Goal: Transaction & Acquisition: Book appointment/travel/reservation

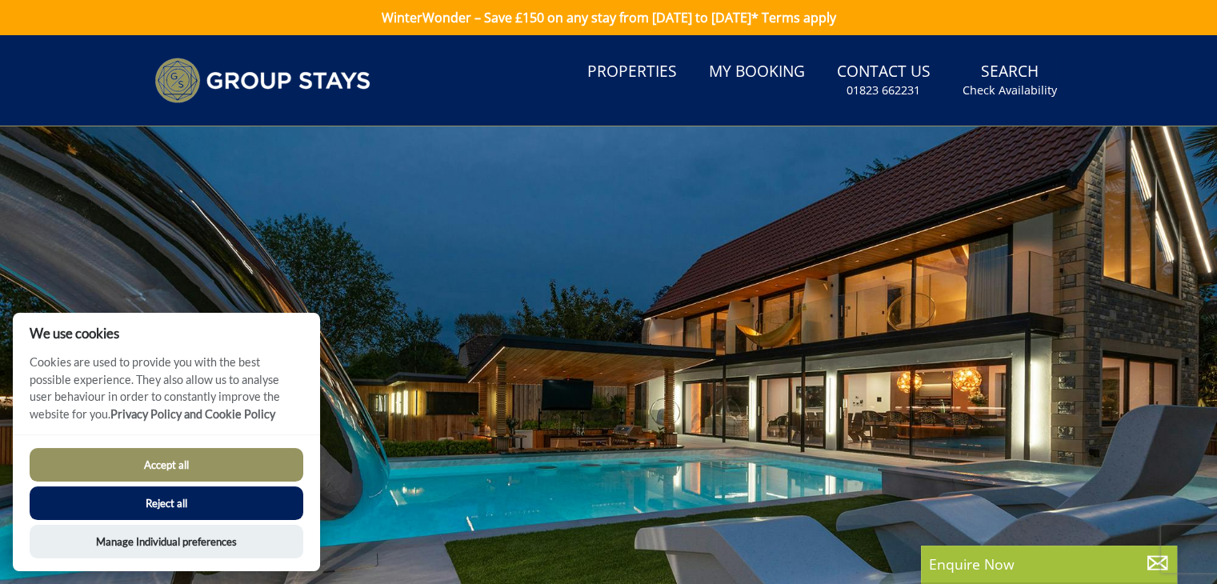
click at [216, 497] on button "Reject all" at bounding box center [167, 503] width 274 height 34
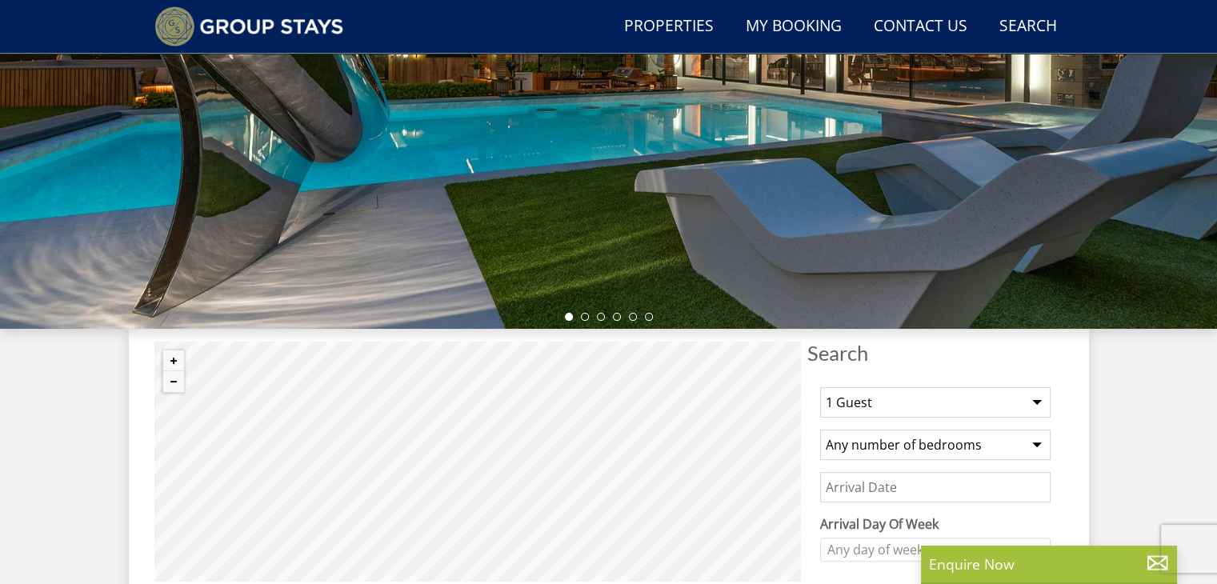
scroll to position [394, 0]
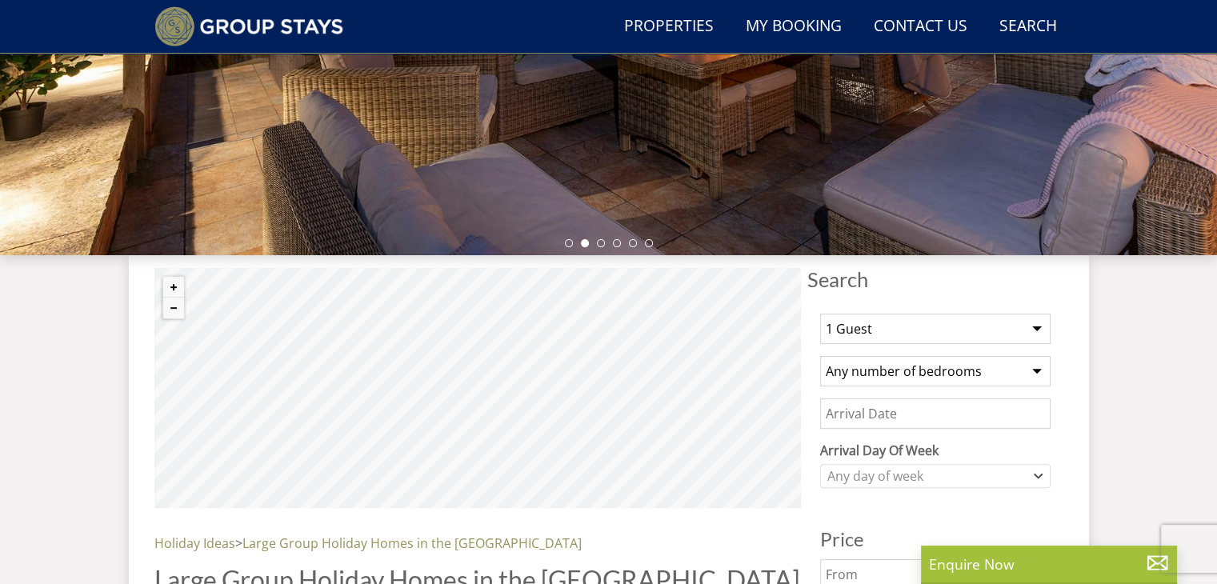
click at [1037, 328] on select "1 Guest 2 Guests 3 Guests 4 Guests 5 Guests 6 Guests 7 Guests 8 Guests 9 Guests…" at bounding box center [935, 329] width 230 height 30
select select "14"
click at [820, 314] on select "1 Guest 2 Guests 3 Guests 4 Guests 5 Guests 6 Guests 7 Guests 8 Guests 9 Guests…" at bounding box center [935, 329] width 230 height 30
click at [1035, 371] on select "Any number of bedrooms 4 Bedrooms 5 Bedrooms 6 Bedrooms 7 Bedrooms 8 Bedrooms 9…" at bounding box center [935, 371] width 230 height 30
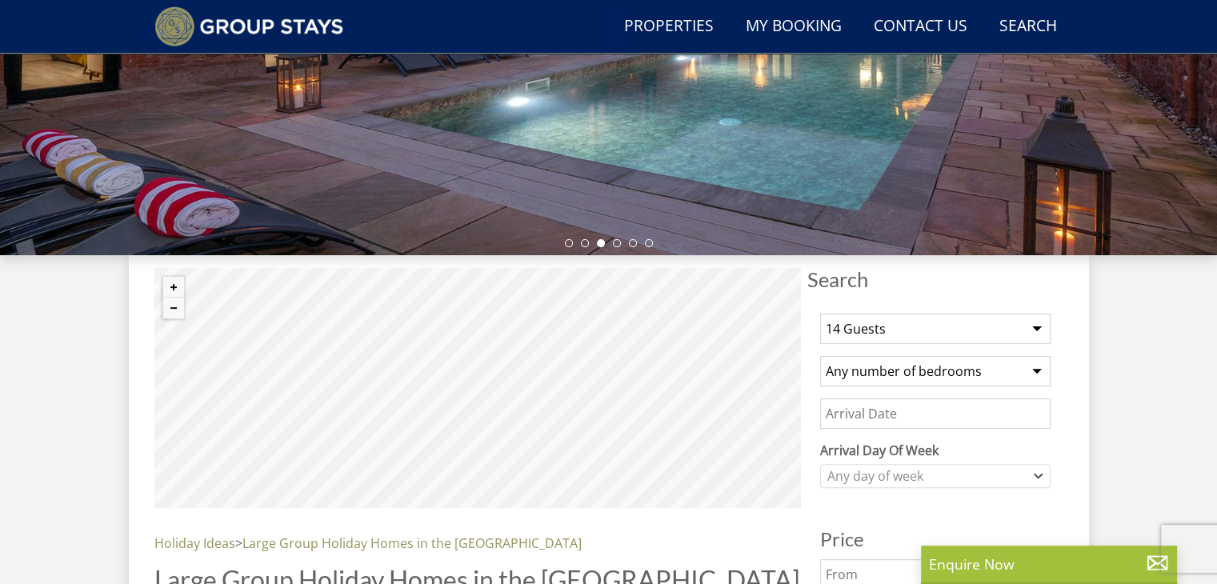
select select "8"
click at [820, 356] on select "Any number of bedrooms 4 Bedrooms 5 Bedrooms 6 Bedrooms 7 Bedrooms 8 Bedrooms 9…" at bounding box center [935, 371] width 230 height 30
click at [1035, 471] on icon "Combobox" at bounding box center [1038, 476] width 9 height 10
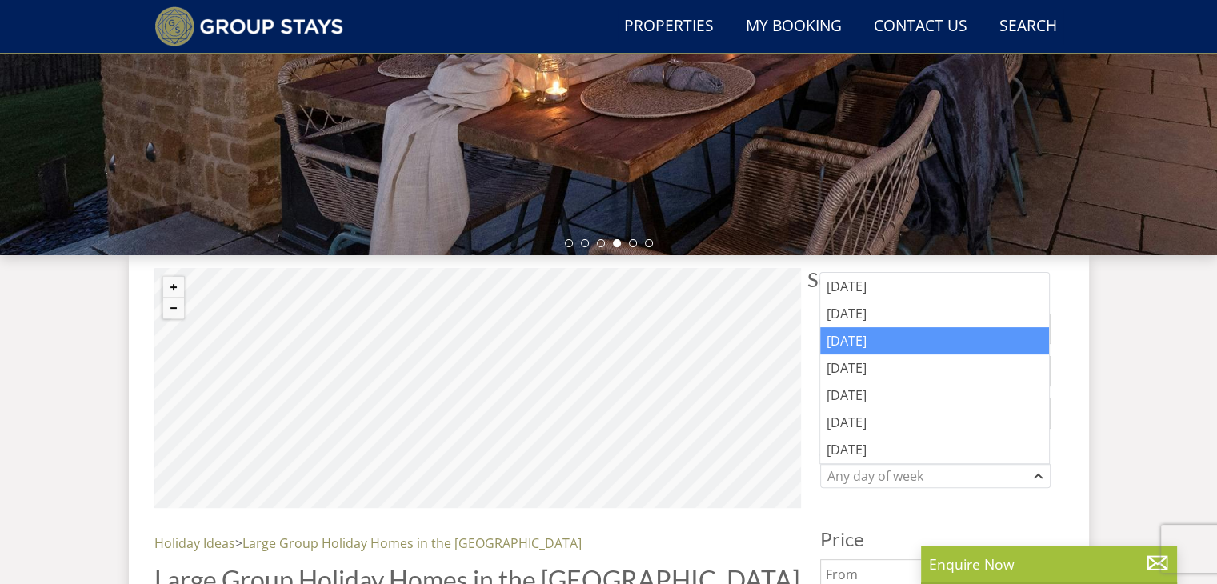
click at [845, 338] on div "[DATE]" at bounding box center [934, 340] width 229 height 27
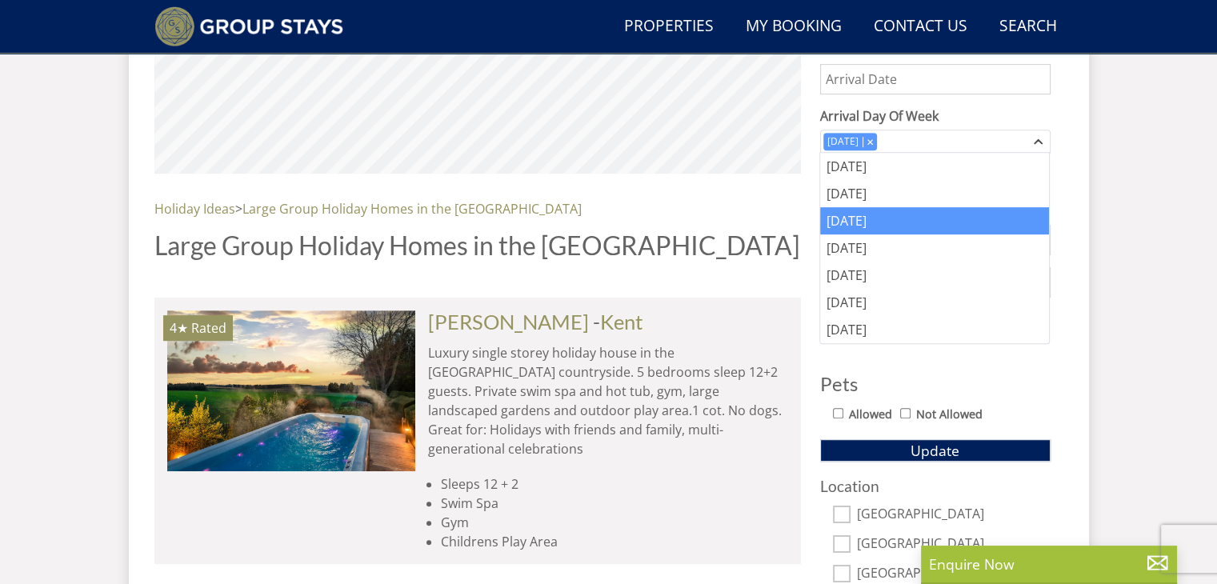
scroll to position [746, 0]
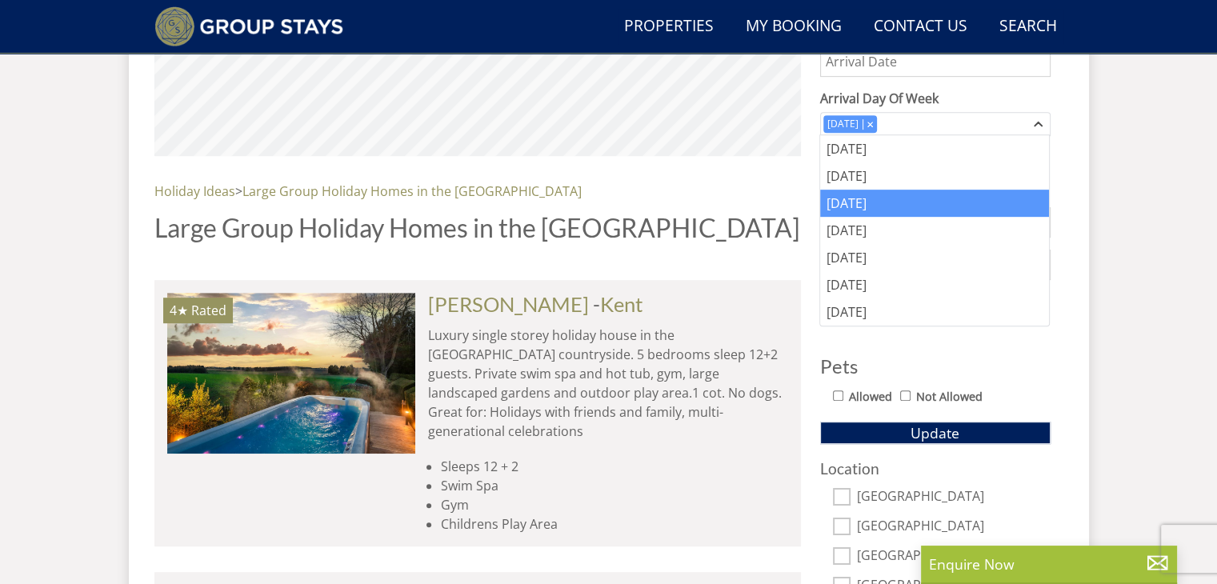
click at [836, 394] on input "Allowed" at bounding box center [838, 395] width 10 height 10
checkbox input "true"
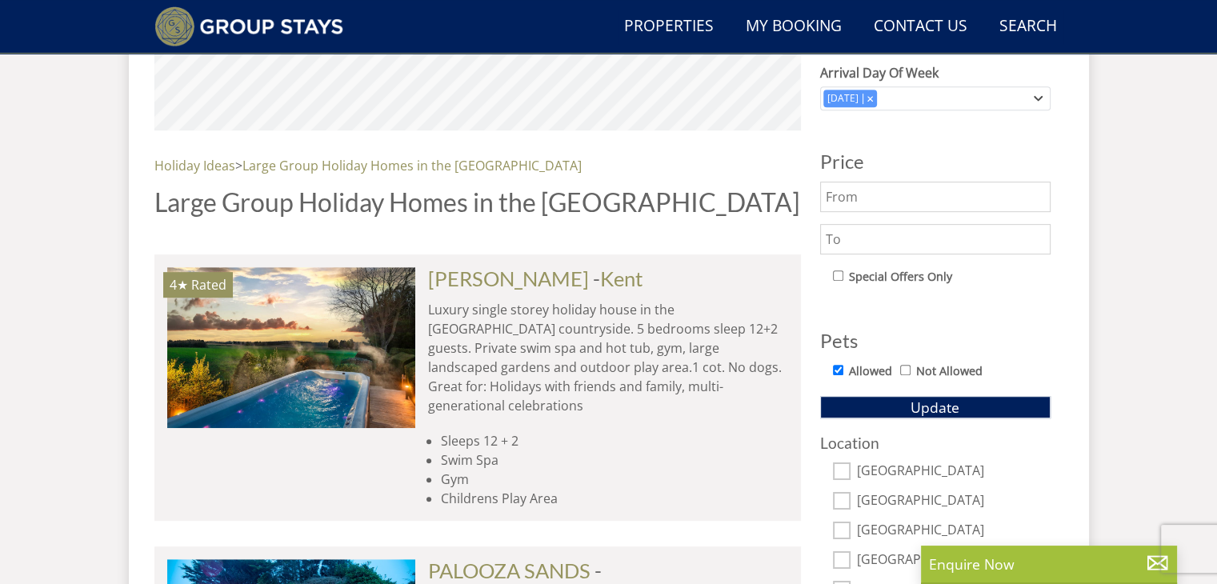
scroll to position [757, 0]
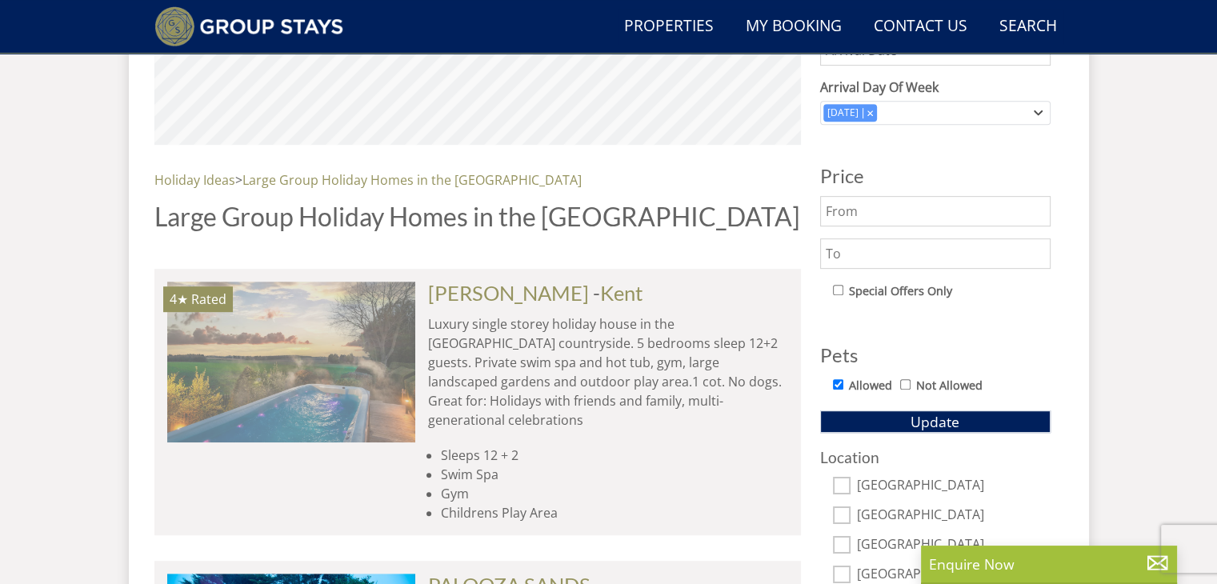
click at [304, 364] on img at bounding box center [291, 362] width 248 height 160
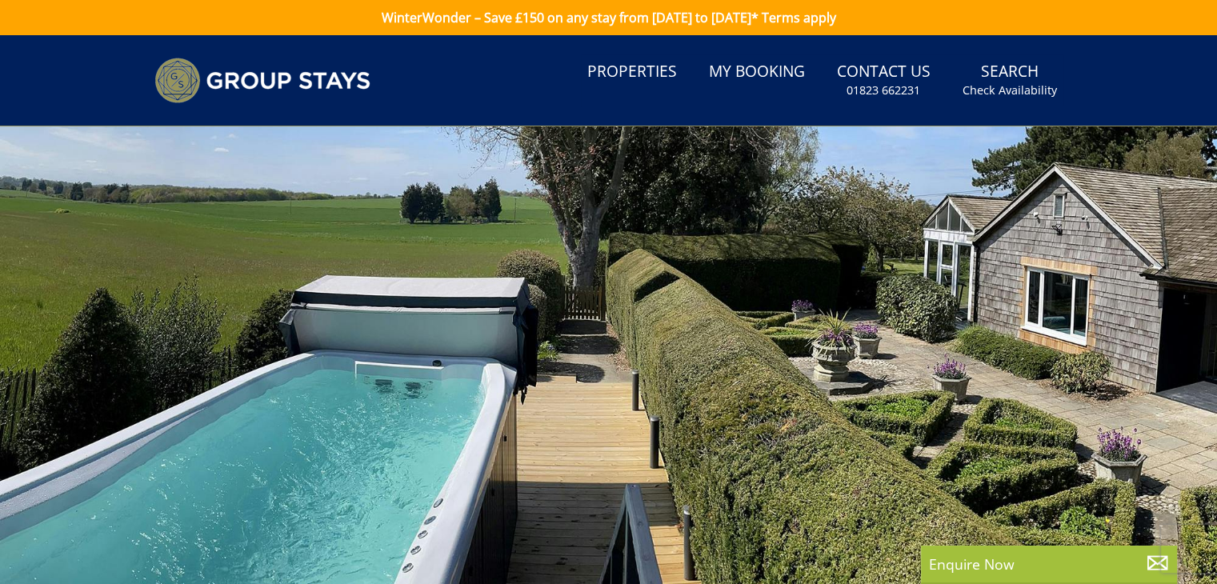
select select "14"
select select "8"
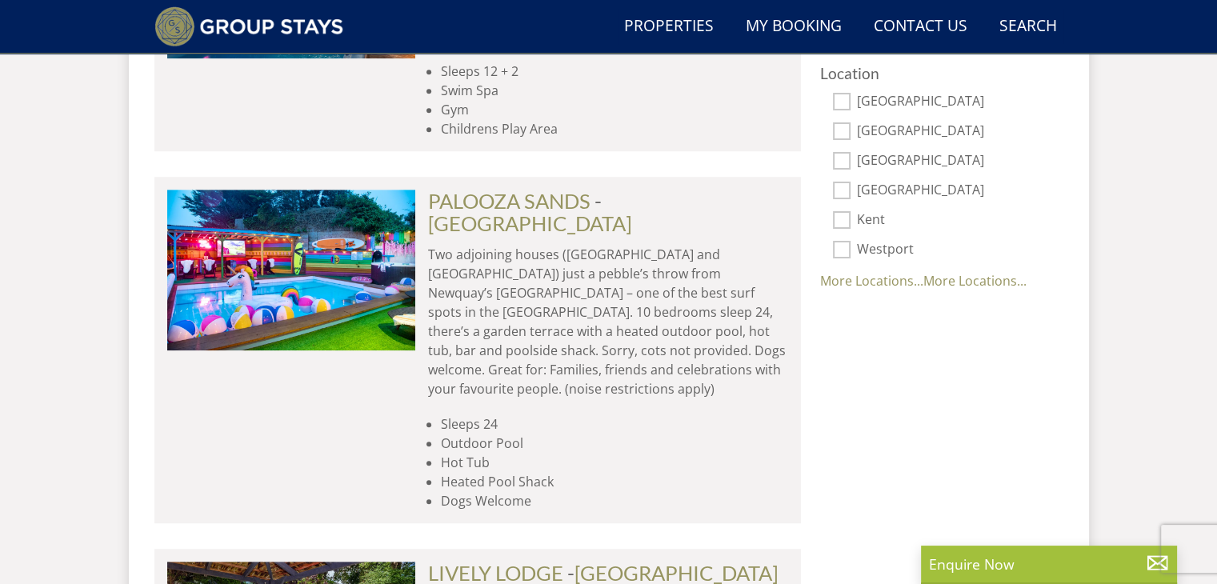
scroll to position [1151, 0]
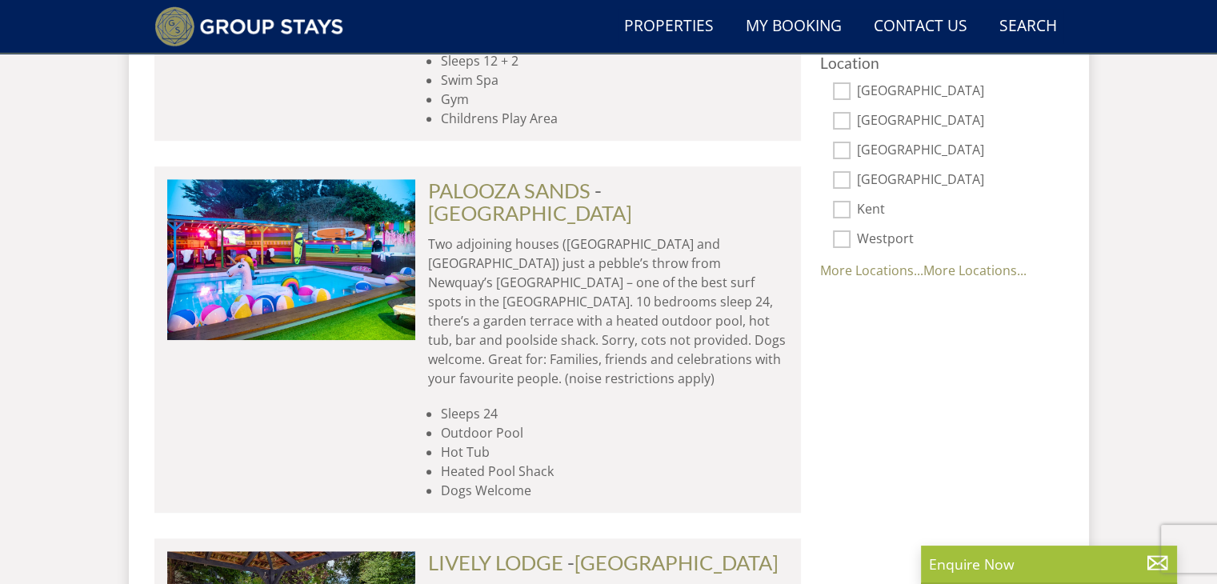
click at [842, 209] on input "Kent" at bounding box center [842, 210] width 18 height 18
checkbox input "true"
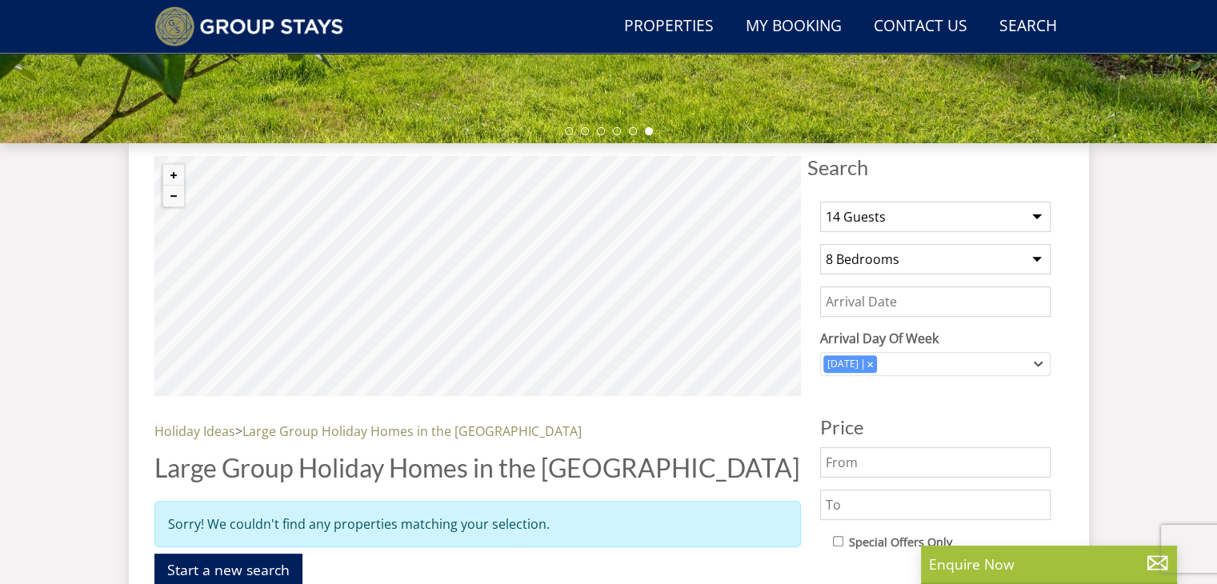
scroll to position [509, 0]
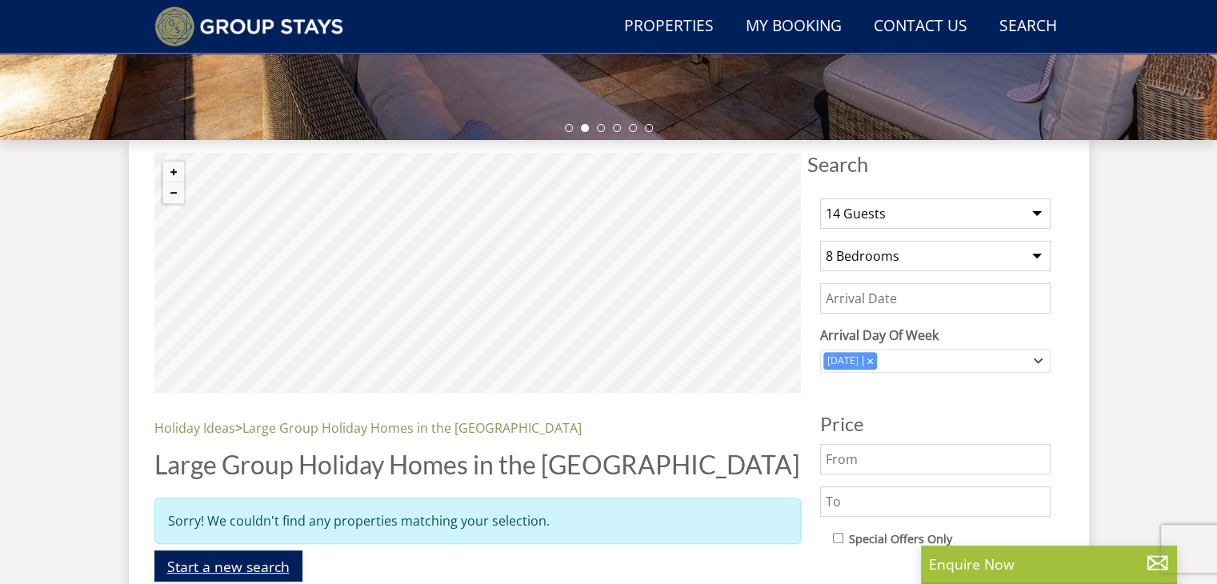
click at [193, 563] on link "Start a new search" at bounding box center [228, 565] width 148 height 31
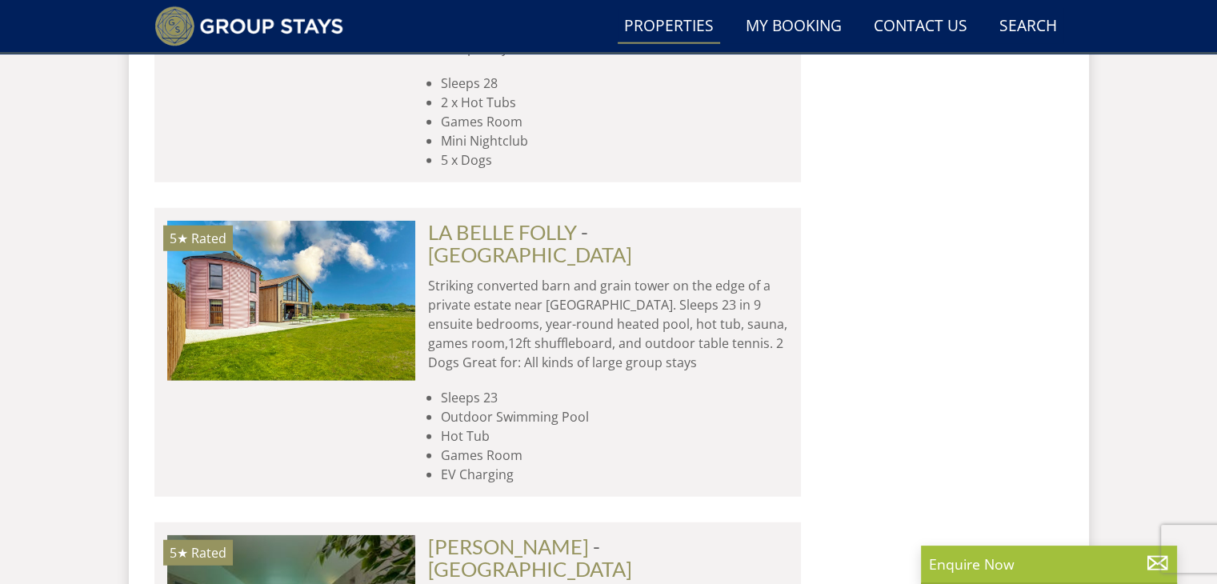
scroll to position [4222, 0]
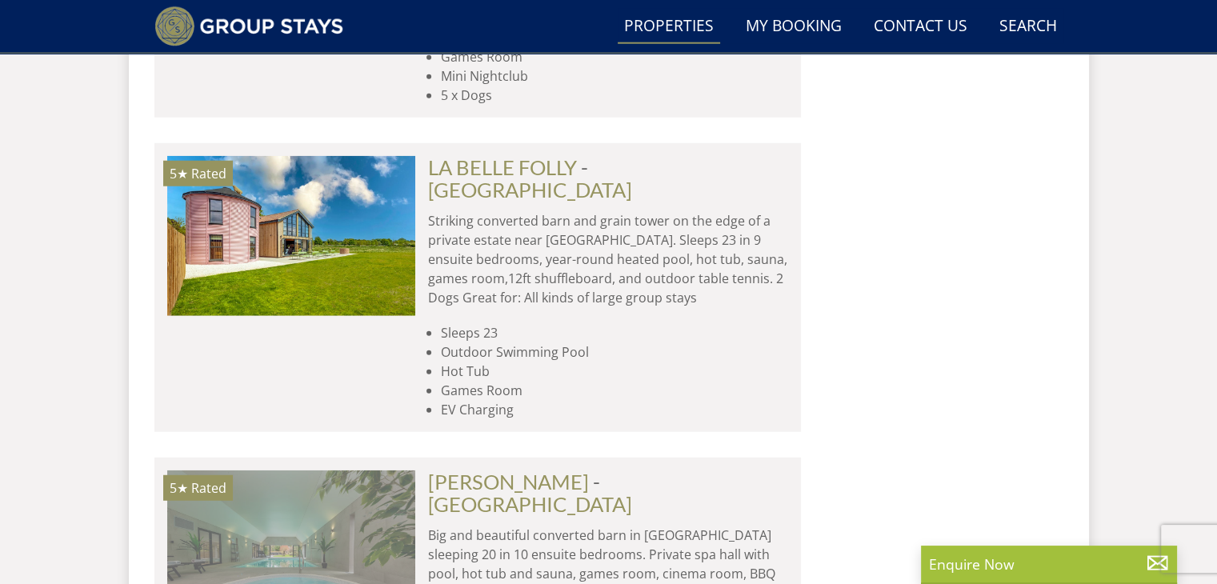
click at [286, 470] on img at bounding box center [291, 550] width 248 height 160
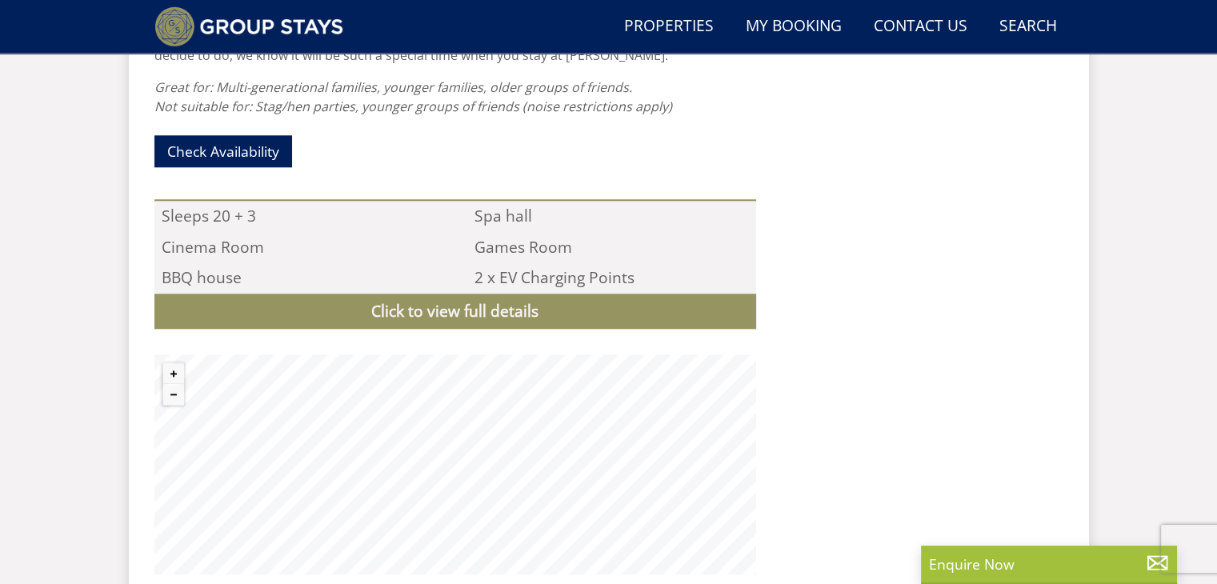
scroll to position [1639, 0]
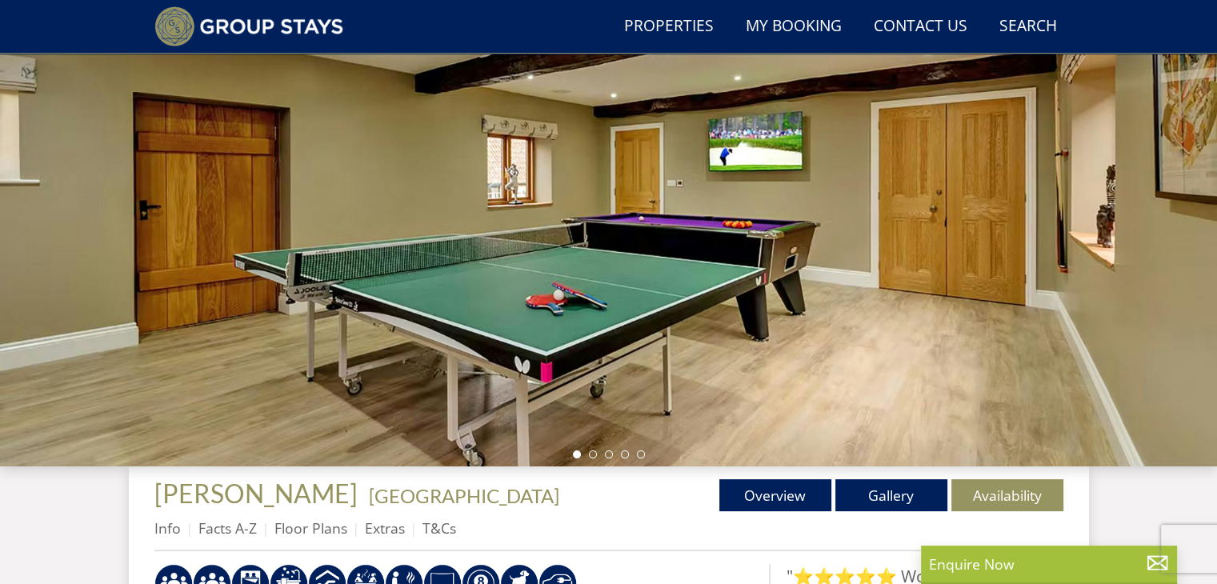
scroll to position [214, 0]
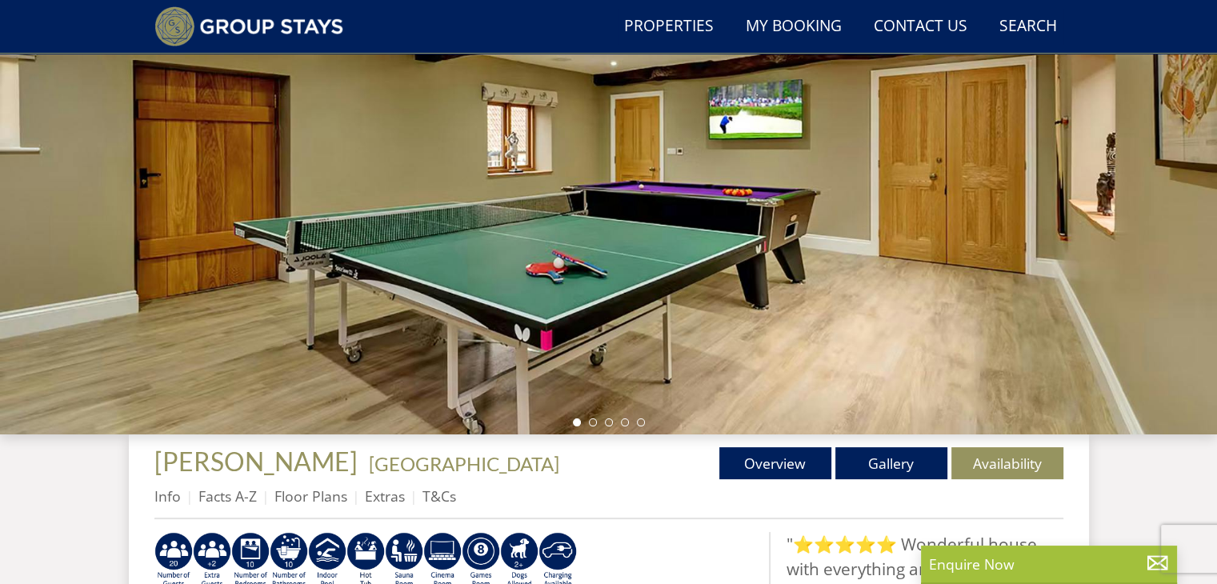
click at [923, 319] on div at bounding box center [608, 154] width 1217 height 560
click at [913, 465] on link "Gallery" at bounding box center [891, 463] width 112 height 32
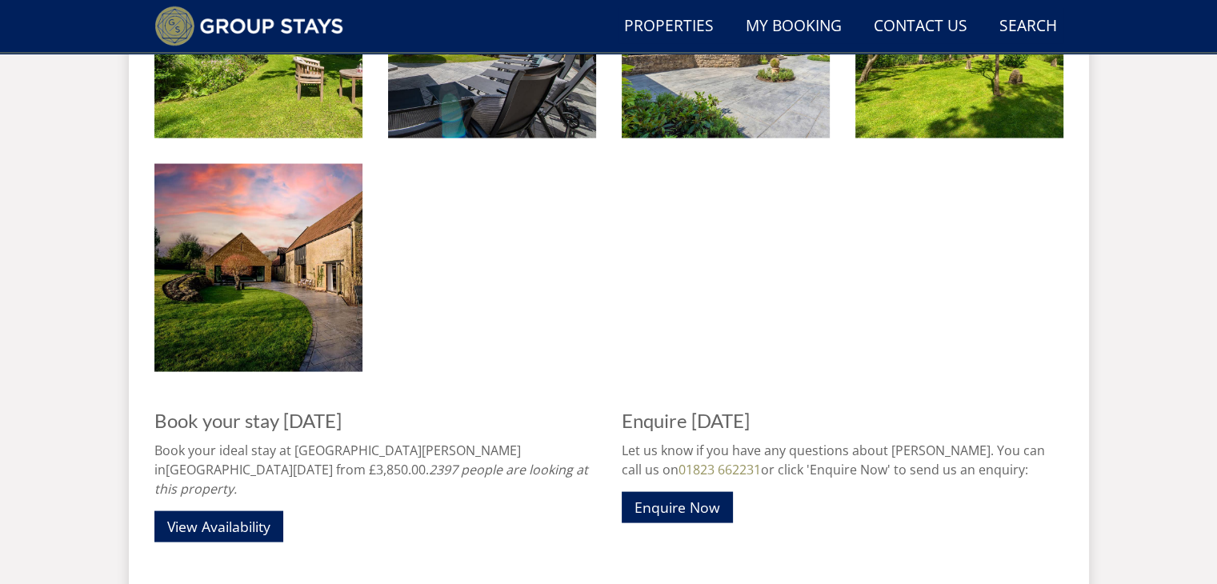
scroll to position [3196, 0]
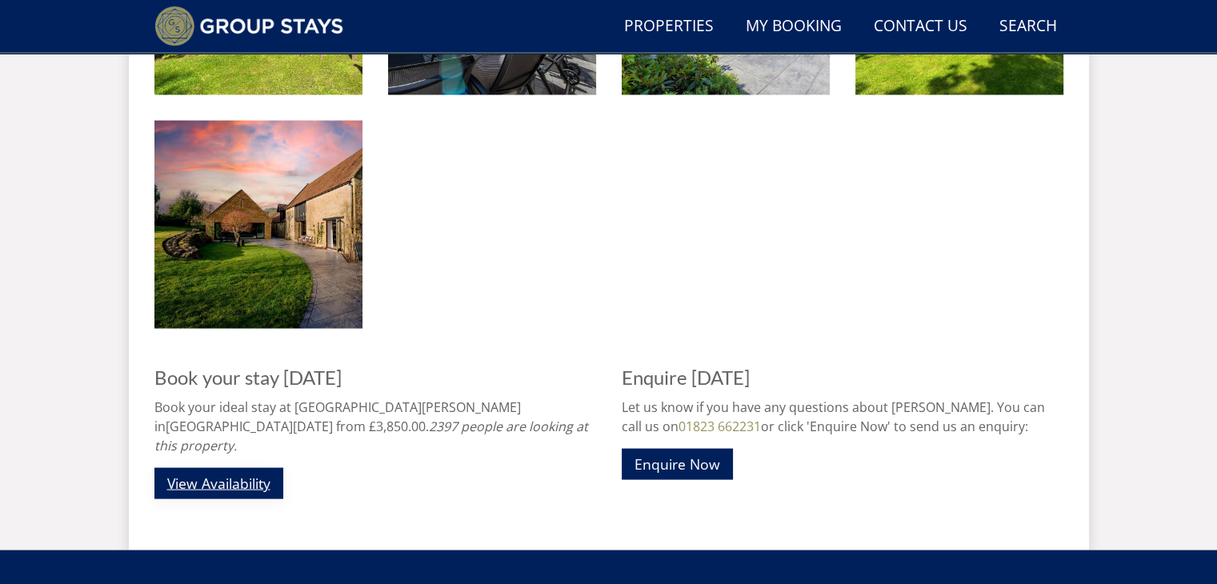
click at [193, 468] on link "View Availability" at bounding box center [218, 483] width 129 height 31
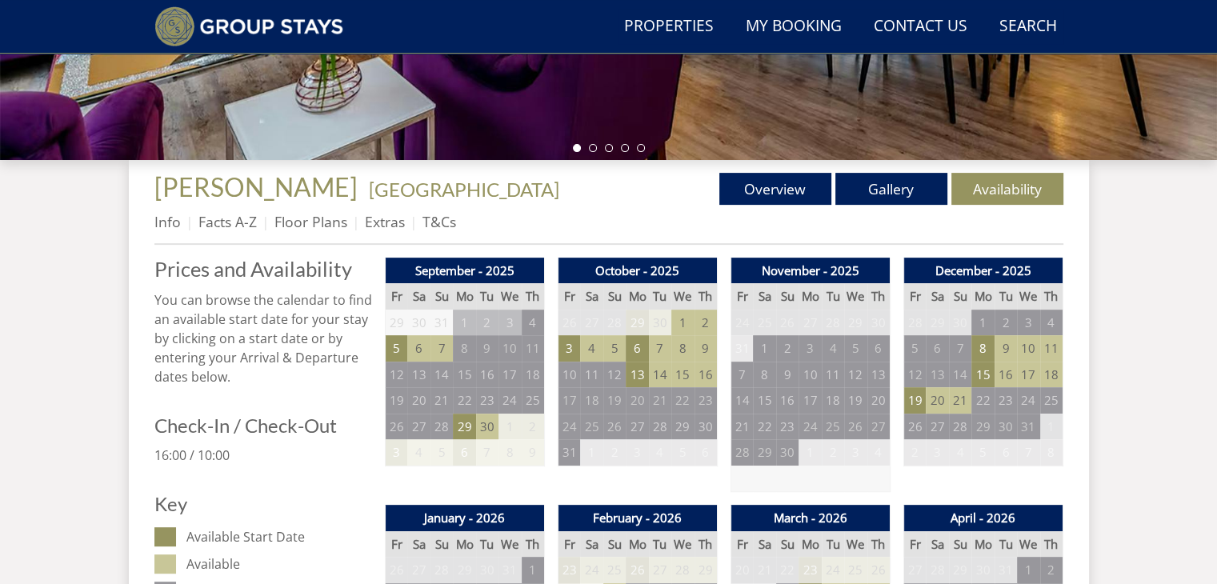
scroll to position [502, 0]
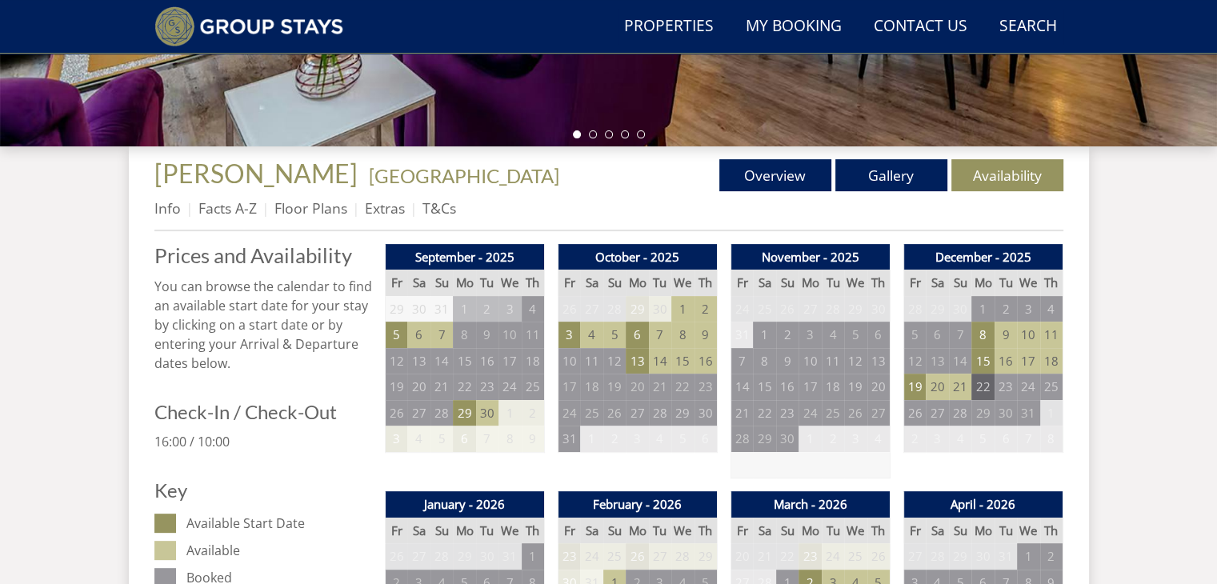
click at [983, 388] on td "22" at bounding box center [982, 387] width 22 height 26
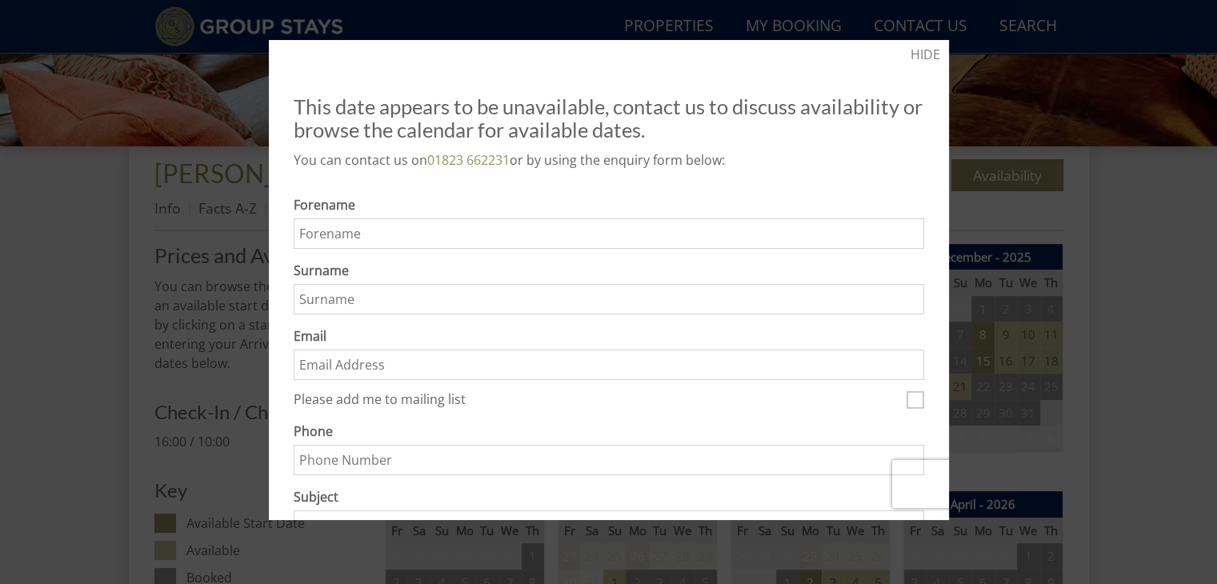
click at [1160, 276] on div at bounding box center [608, 292] width 1217 height 584
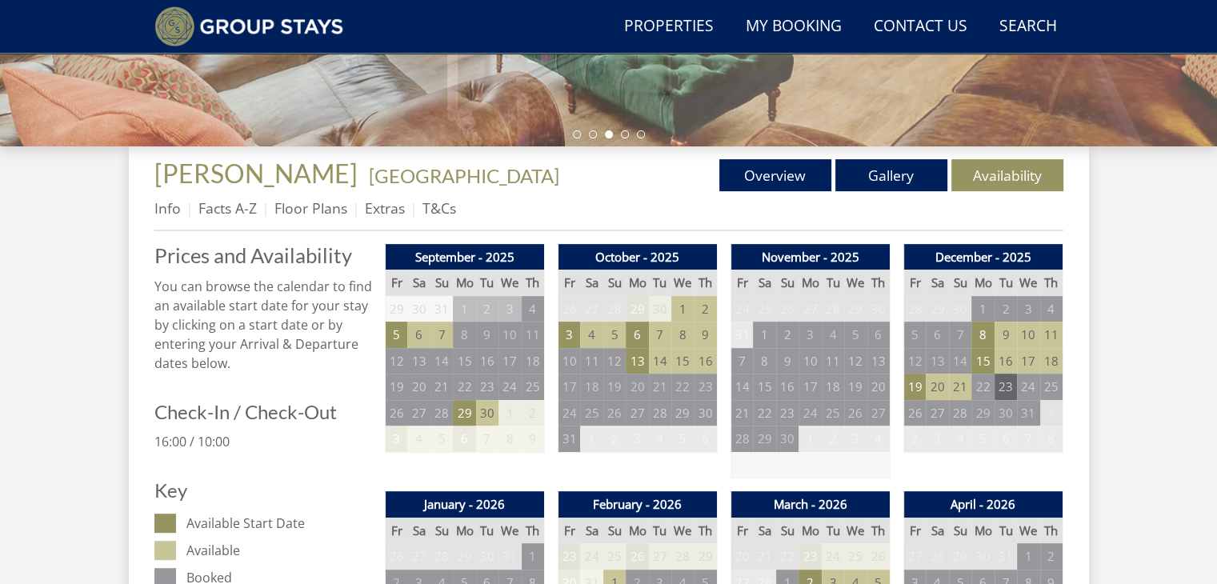
click at [1011, 389] on td "23" at bounding box center [1006, 387] width 22 height 26
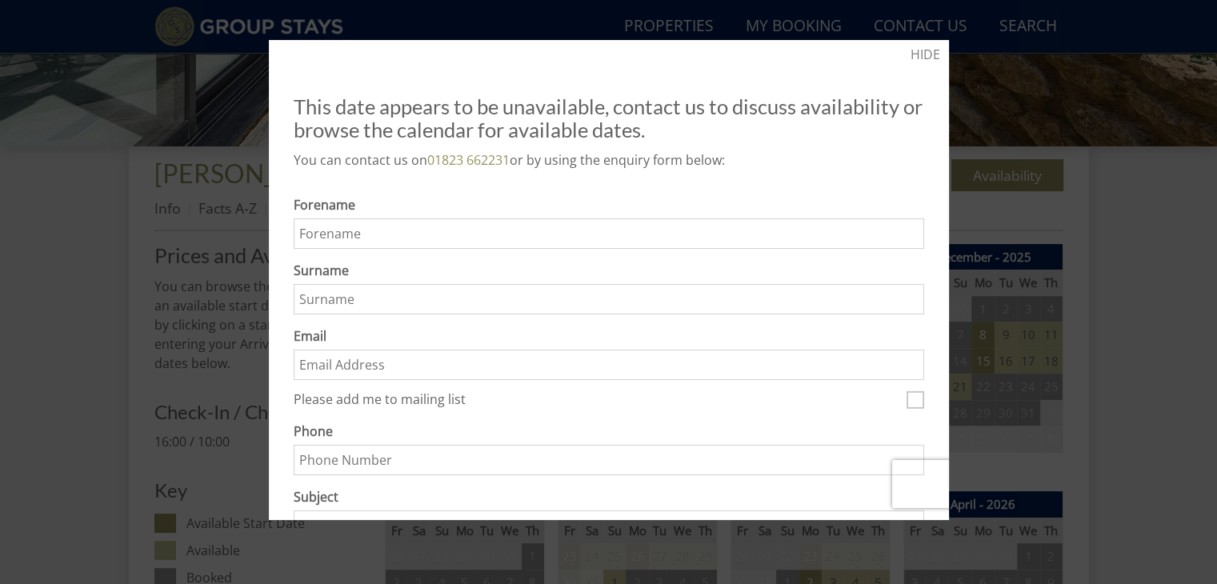
click at [1171, 225] on div at bounding box center [608, 292] width 1217 height 584
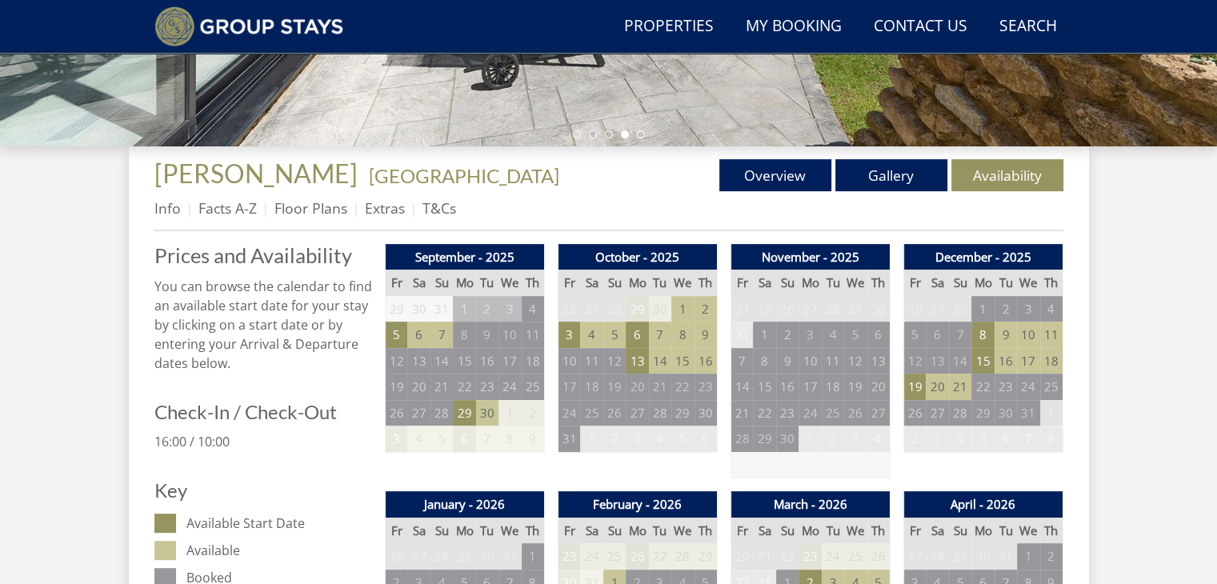
scroll to position [443, 0]
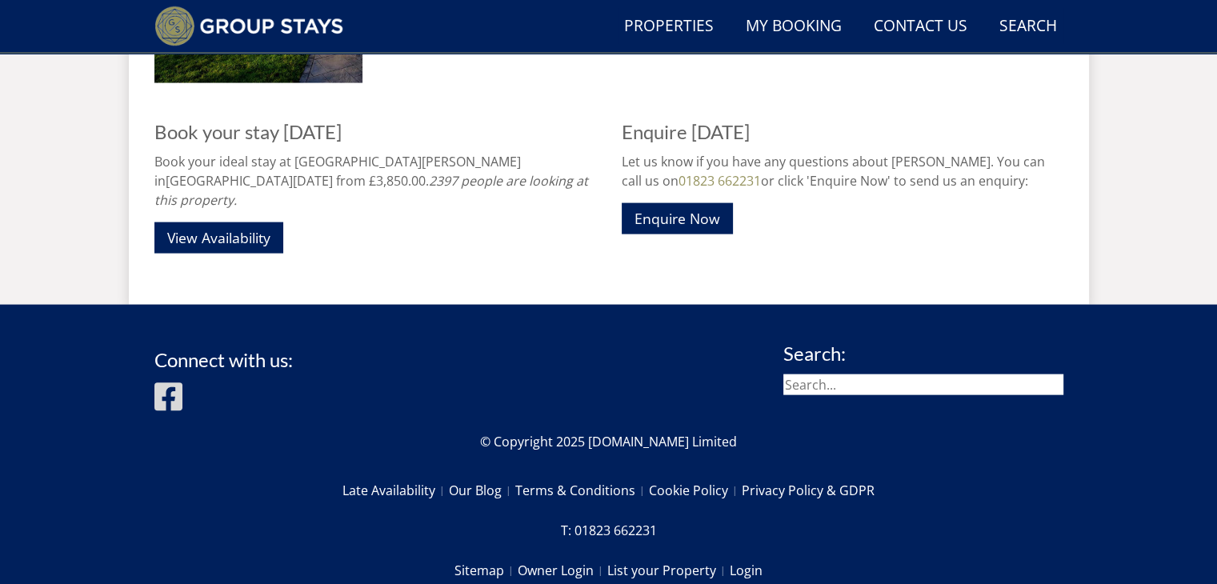
scroll to position [3463, 0]
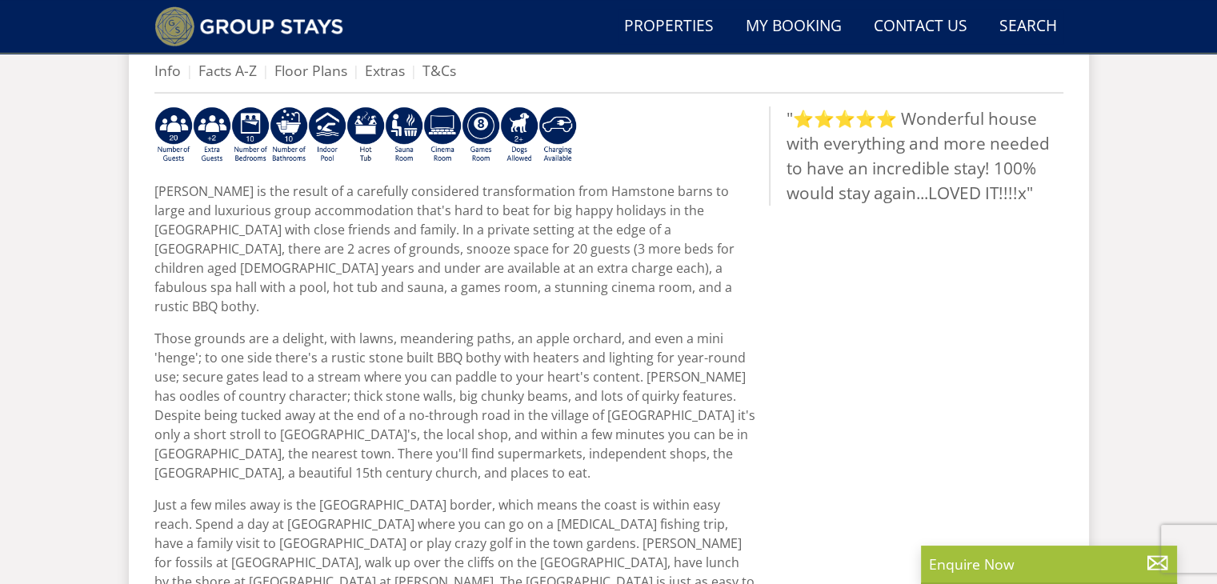
scroll to position [736, 0]
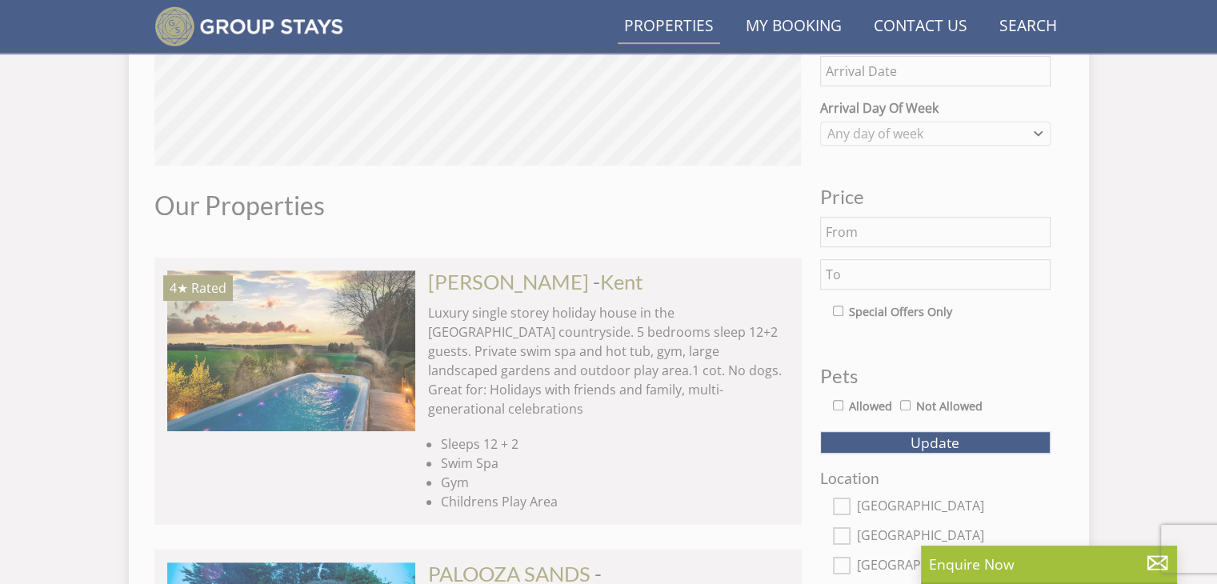
scroll to position [4222, 0]
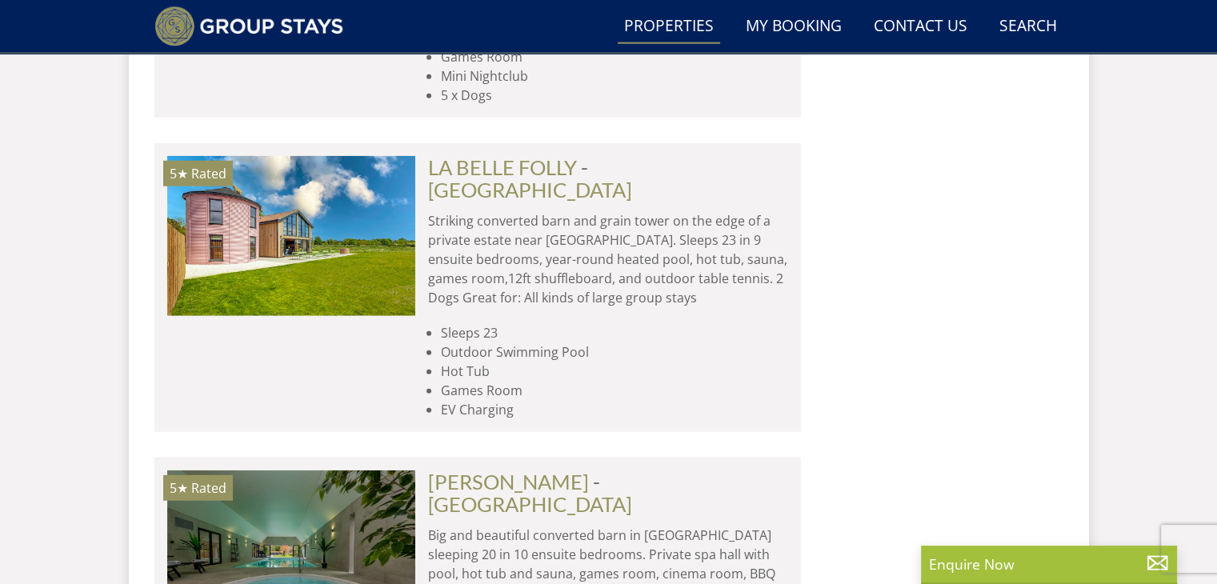
select select "14"
select select "8"
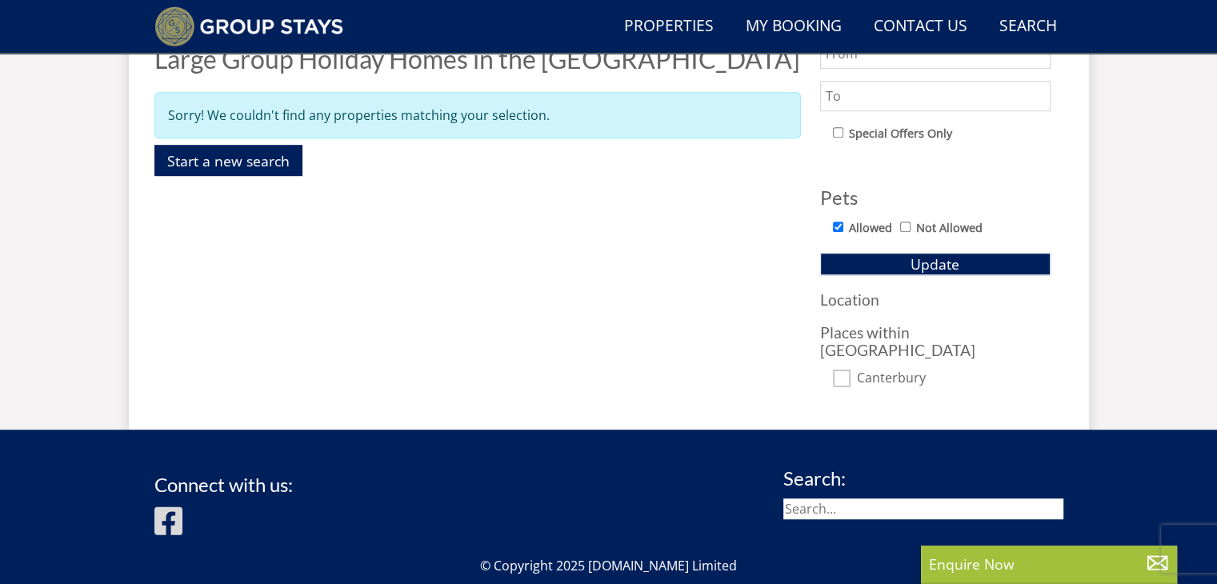
scroll to position [989, 0]
